Goal: Task Accomplishment & Management: Use online tool/utility

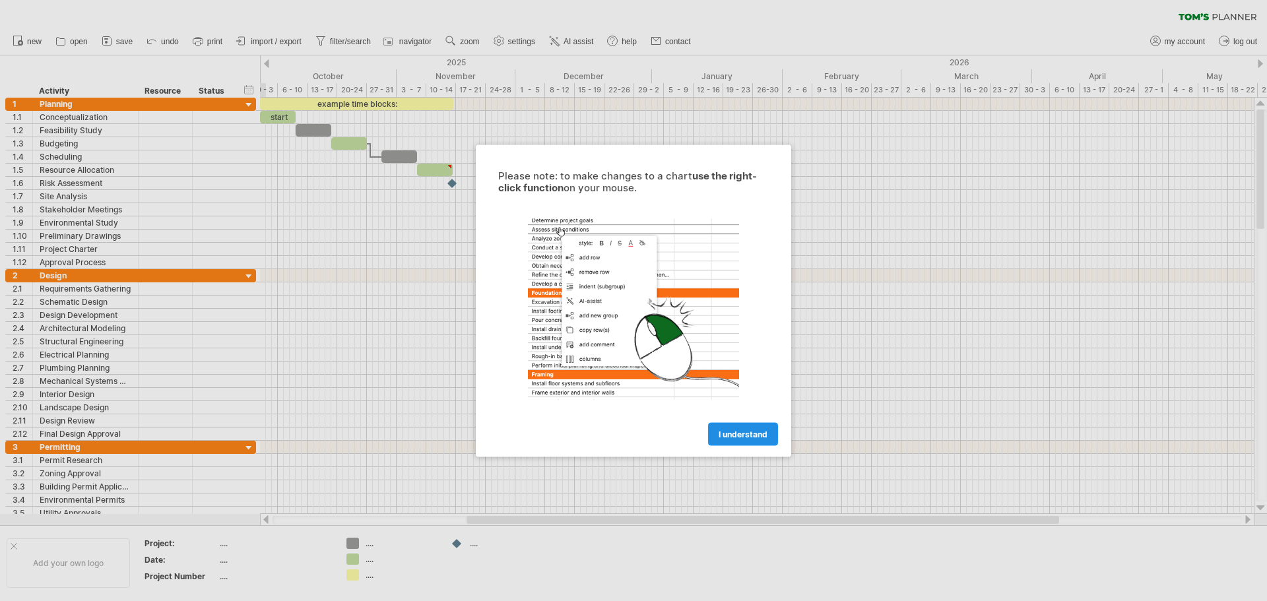
click at [736, 436] on span "I understand" at bounding box center [743, 434] width 49 height 10
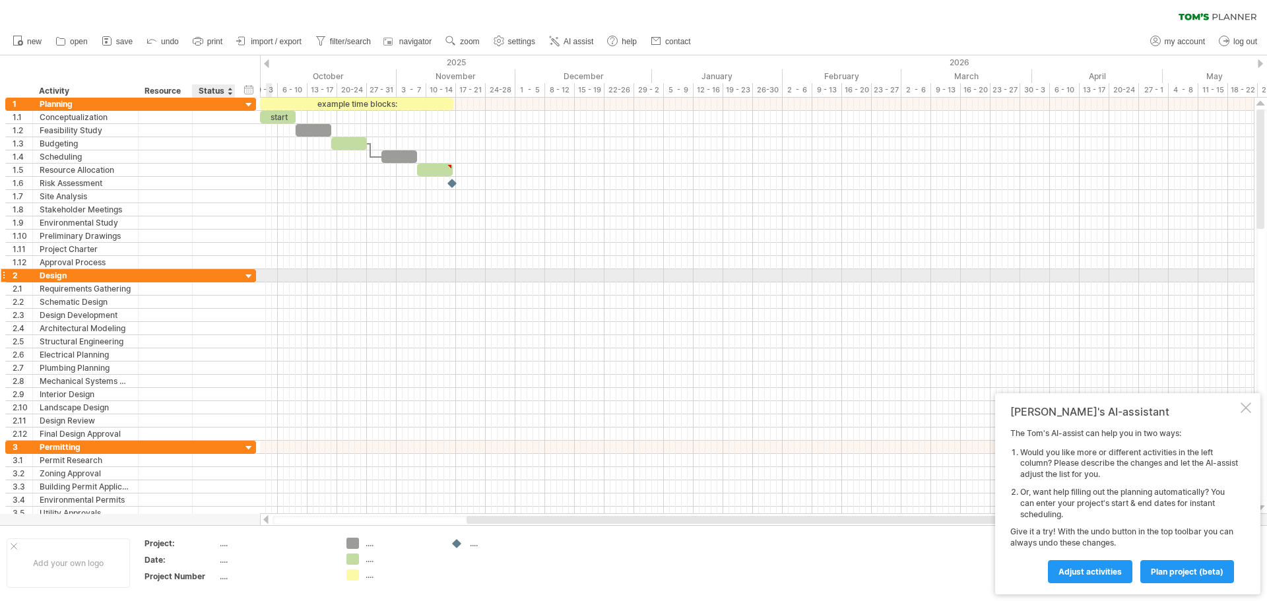
click at [240, 272] on div "2 ****** Design" at bounding box center [130, 275] width 251 height 13
click at [246, 276] on div at bounding box center [249, 277] width 13 height 13
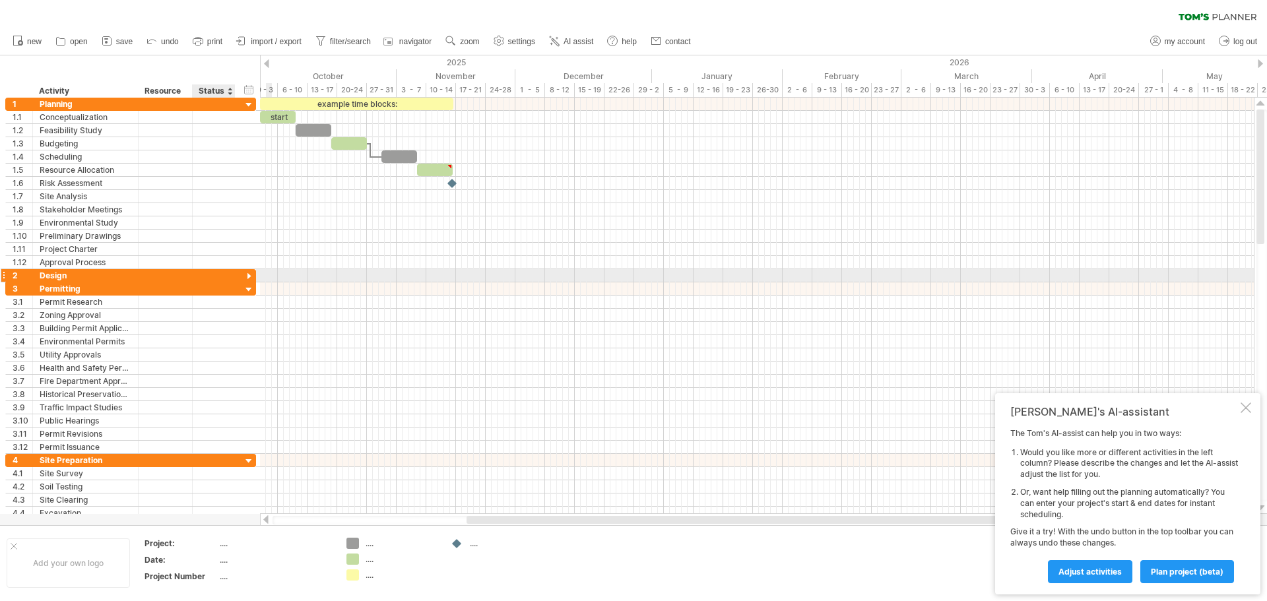
click at [249, 276] on div at bounding box center [249, 277] width 13 height 13
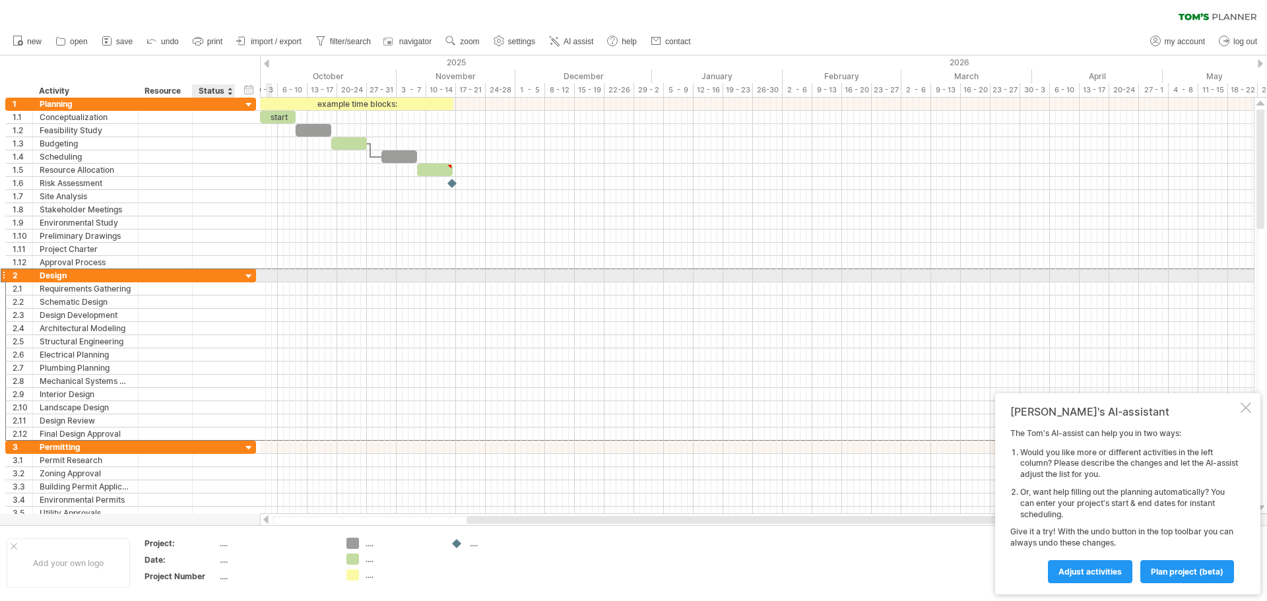
click at [249, 270] on div "2 ****** Design" at bounding box center [130, 276] width 251 height 14
click at [249, 277] on div at bounding box center [249, 277] width 13 height 13
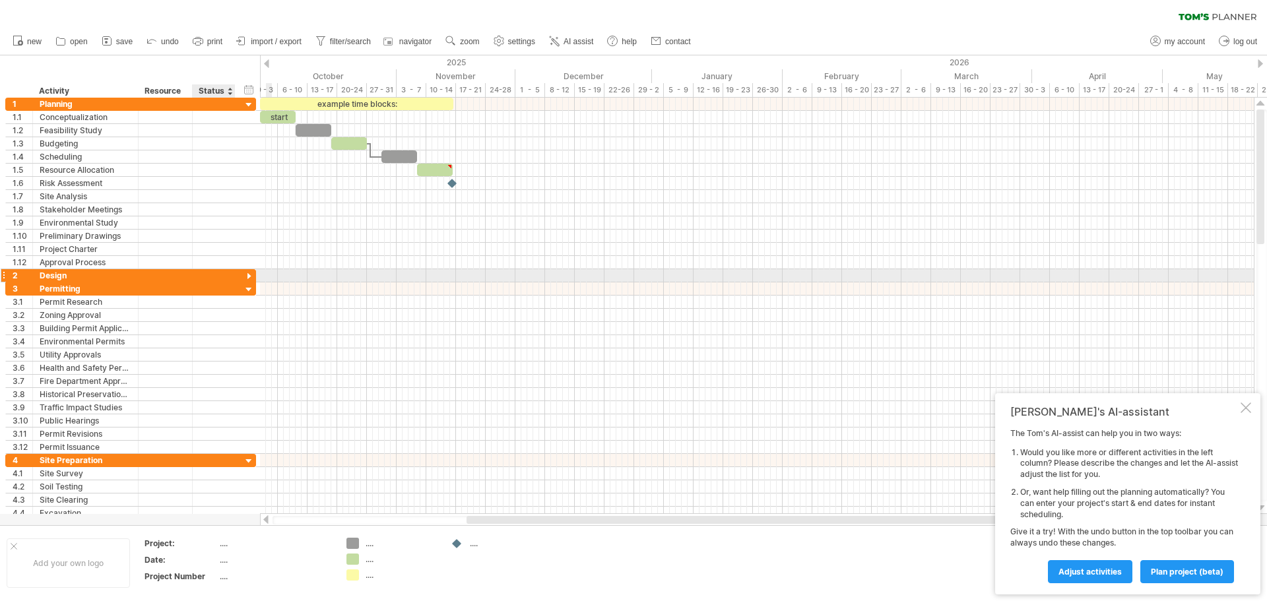
click at [249, 277] on div at bounding box center [249, 277] width 13 height 13
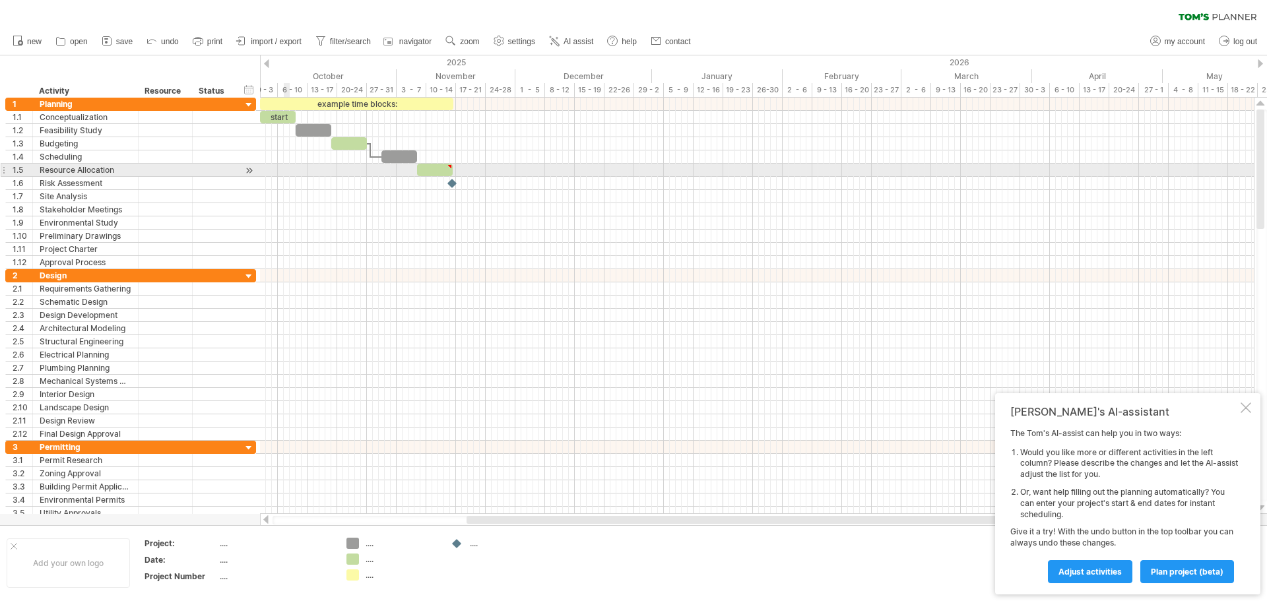
click at [246, 171] on div at bounding box center [249, 171] width 13 height 14
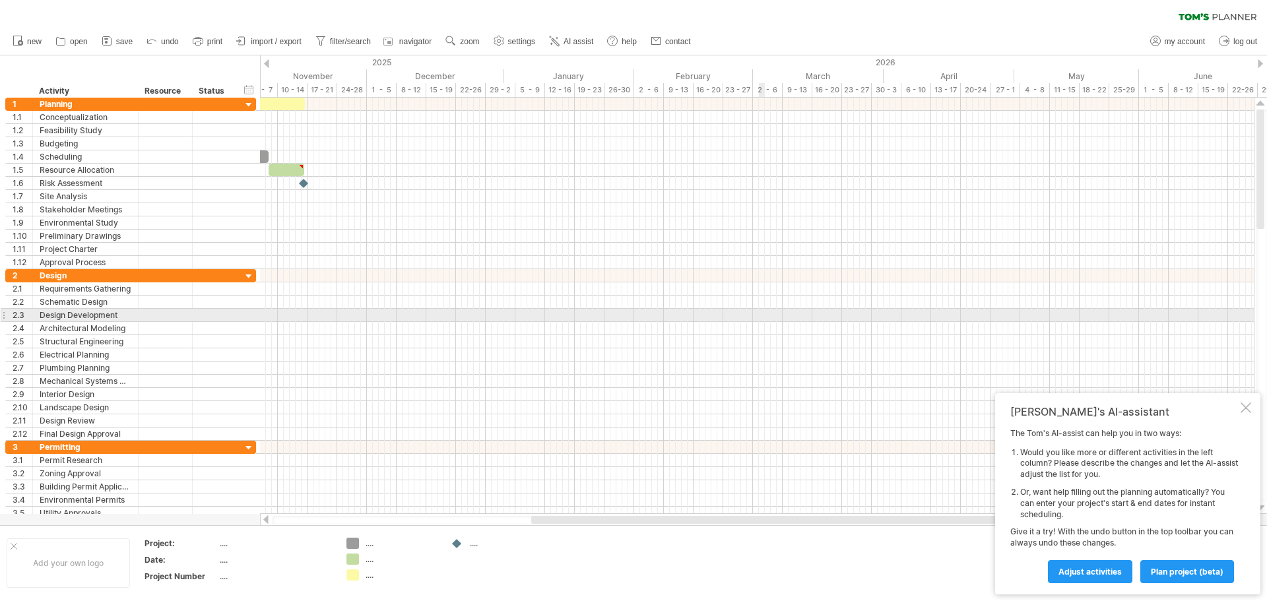
drag, startPoint x: 92, startPoint y: 62, endPoint x: 761, endPoint y: 315, distance: 714.6
click at [761, 315] on div "Trying to reach [DOMAIN_NAME] Connected again... 0% clear filter new 1" at bounding box center [633, 300] width 1267 height 601
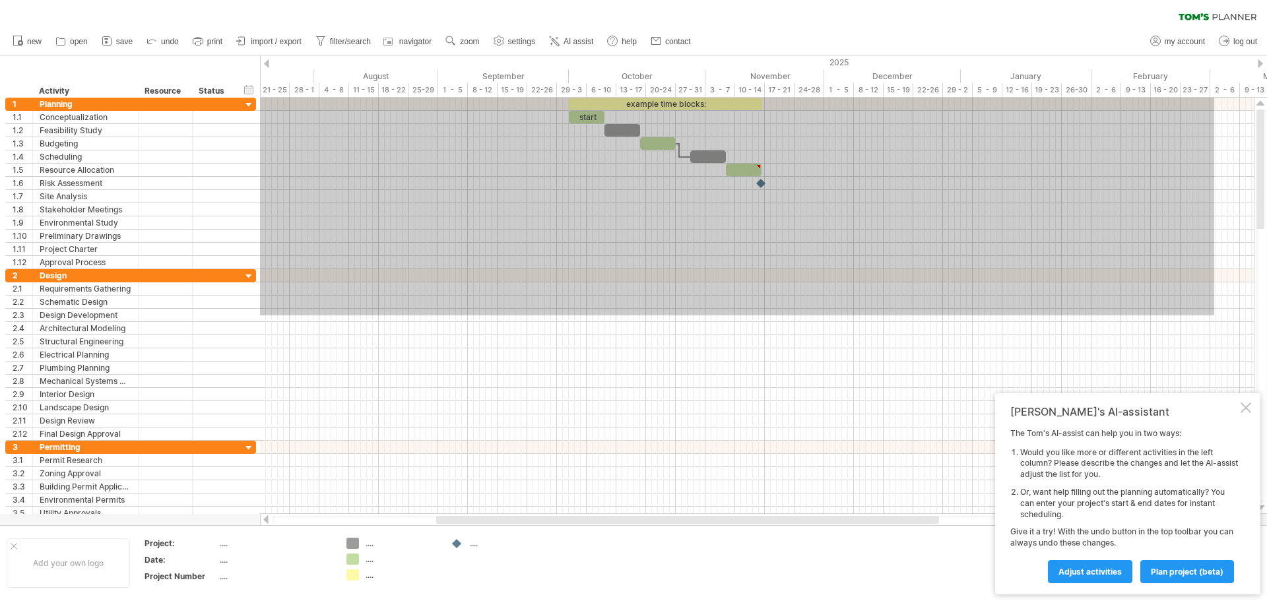
drag, startPoint x: 757, startPoint y: 315, endPoint x: 430, endPoint y: 50, distance: 420.8
